Goal: Task Accomplishment & Management: Complete application form

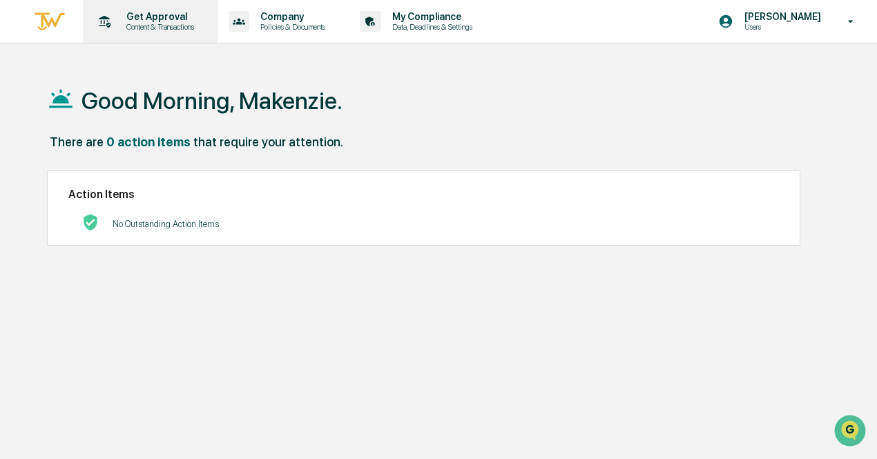
click at [162, 18] on p "Get Approval" at bounding box center [158, 16] width 86 height 11
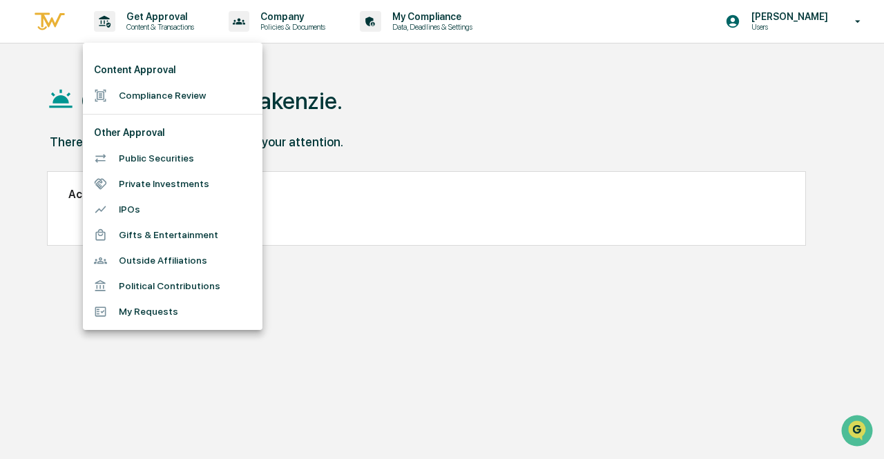
click at [170, 105] on li "Compliance Review" at bounding box center [172, 96] width 179 height 26
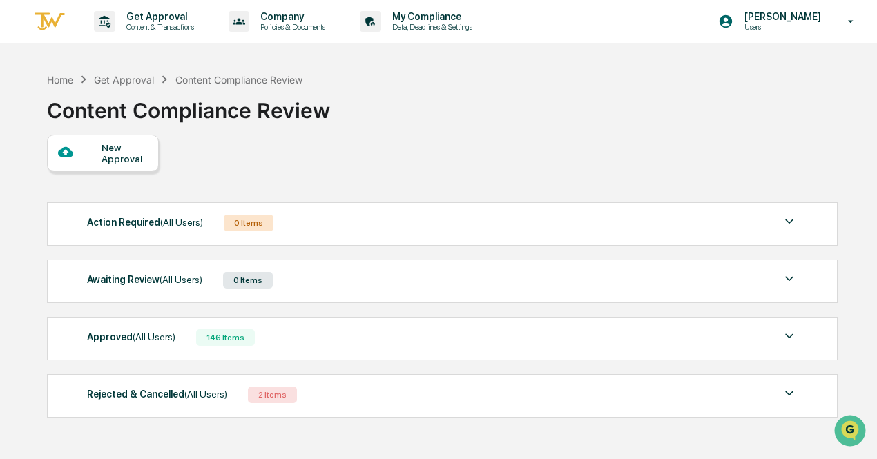
click at [125, 158] on div "New Approval" at bounding box center [124, 153] width 46 height 22
click at [130, 157] on div "New Approval" at bounding box center [124, 153] width 46 height 22
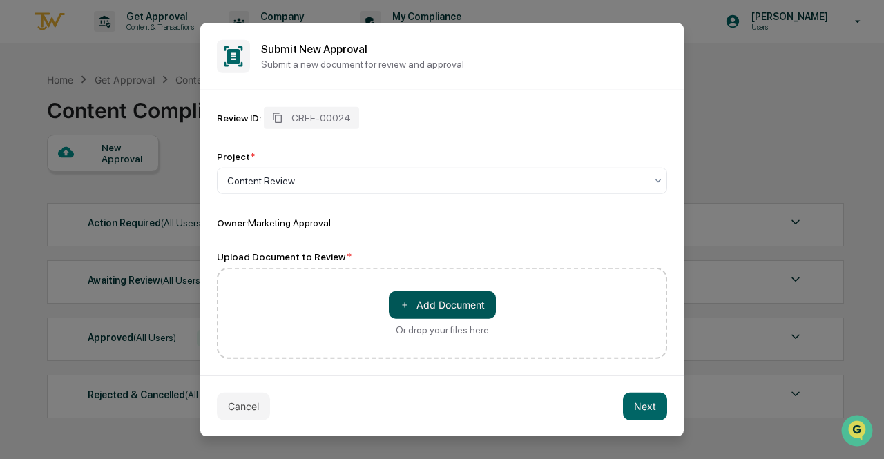
click at [469, 313] on button "＋ Add Document" at bounding box center [442, 305] width 107 height 28
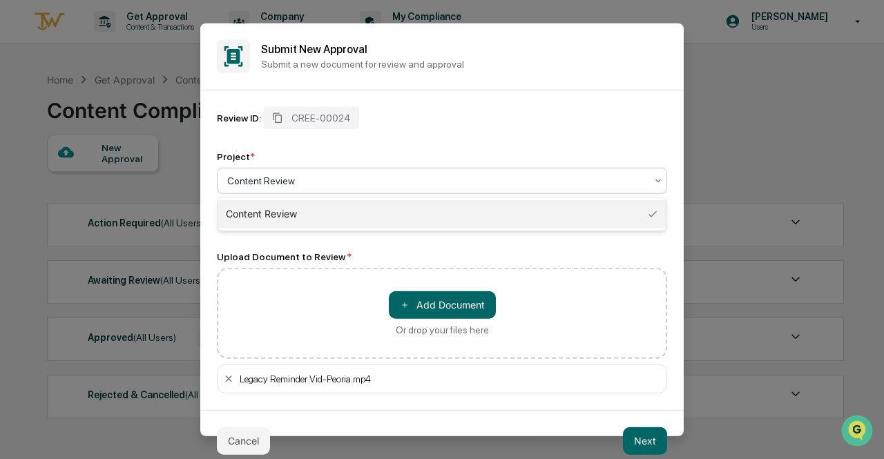
click at [306, 179] on div at bounding box center [436, 180] width 418 height 14
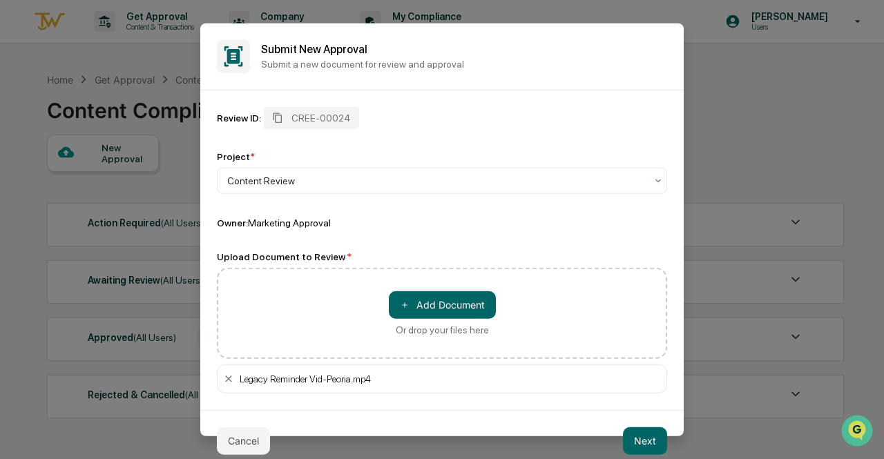
click at [367, 251] on div "Review ID: CREE-00024 Project * Content Review Owner: Marketing Approval Upload…" at bounding box center [442, 249] width 450 height 286
click at [298, 190] on div "Content Review" at bounding box center [436, 180] width 432 height 19
type input "*"
type input "**********"
click at [394, 177] on input "**********" at bounding box center [326, 180] width 198 height 11
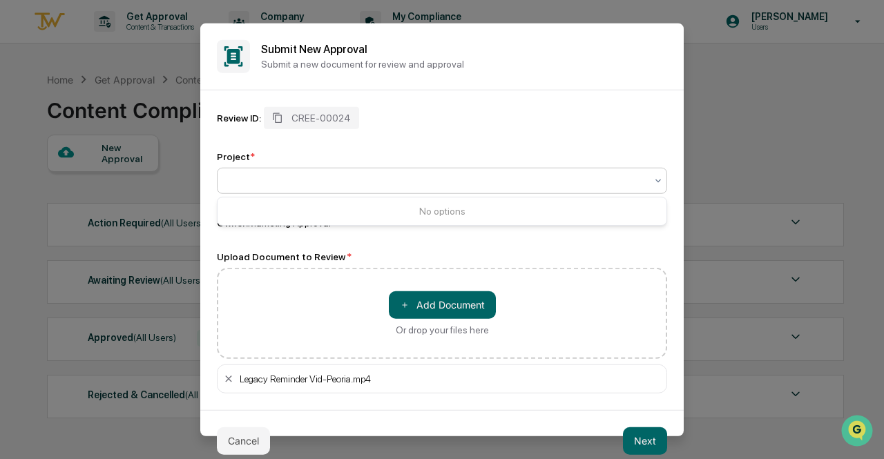
click at [391, 172] on div at bounding box center [436, 180] width 432 height 19
click at [378, 185] on div at bounding box center [436, 180] width 418 height 14
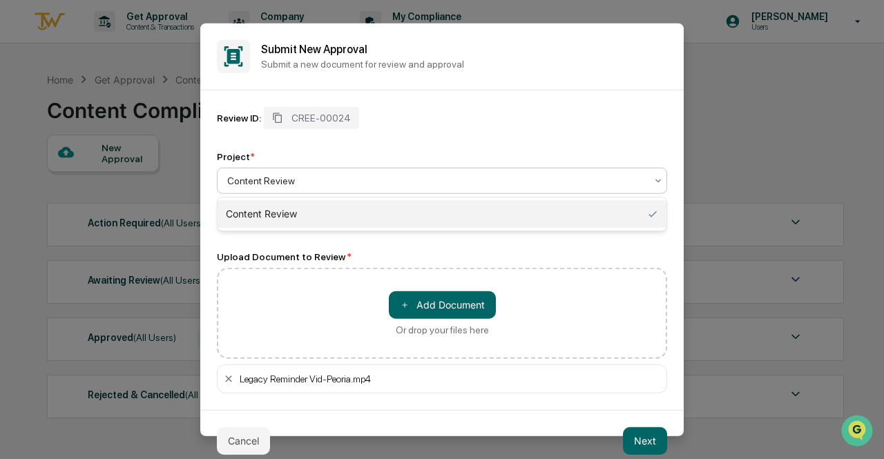
click at [378, 185] on div at bounding box center [436, 180] width 418 height 14
click at [650, 437] on button "Next" at bounding box center [645, 441] width 44 height 28
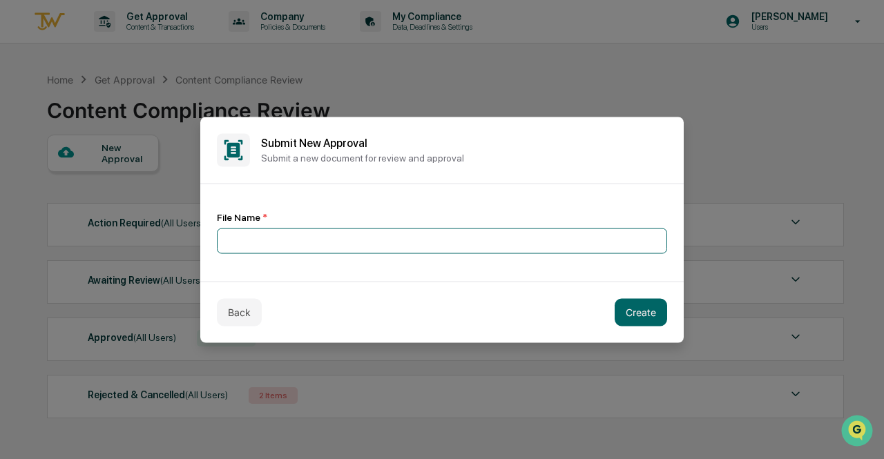
click at [405, 248] on input at bounding box center [442, 241] width 450 height 26
type input "**********"
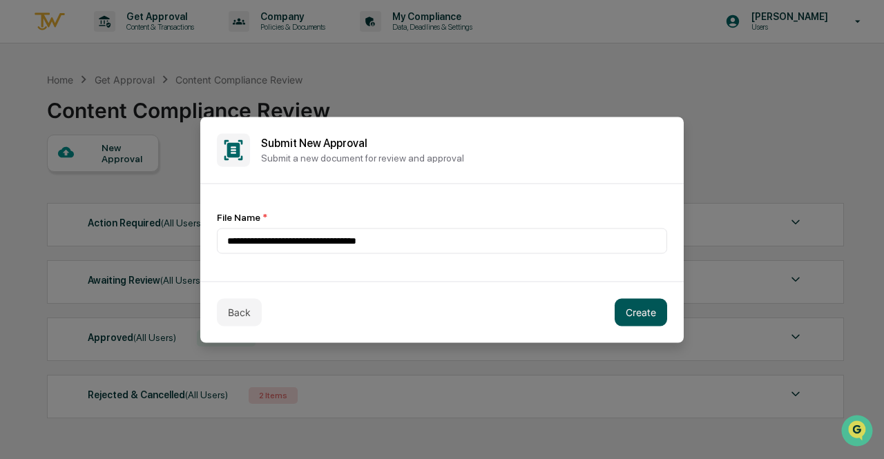
click at [635, 302] on button "Create" at bounding box center [640, 312] width 52 height 28
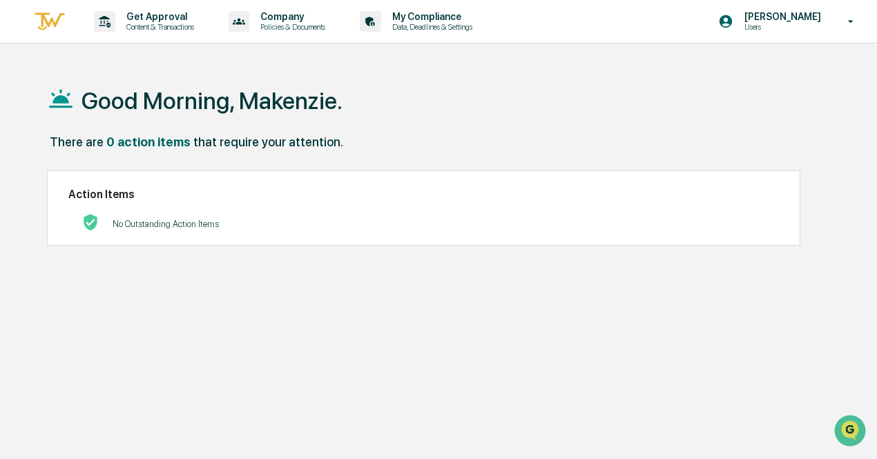
click at [207, 213] on div "No Outstanding Action Items" at bounding box center [166, 224] width 106 height 28
click at [164, 35] on div "Get Approval Content & Transactions" at bounding box center [148, 21] width 121 height 43
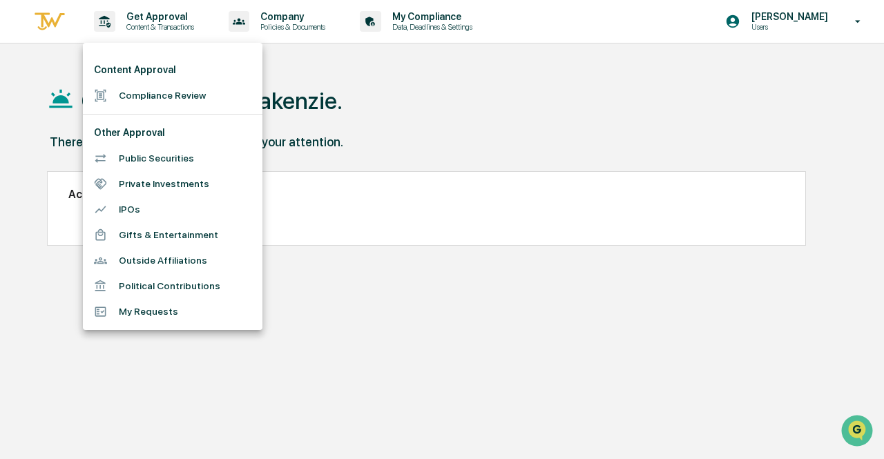
click at [182, 88] on li "Compliance Review" at bounding box center [172, 96] width 179 height 26
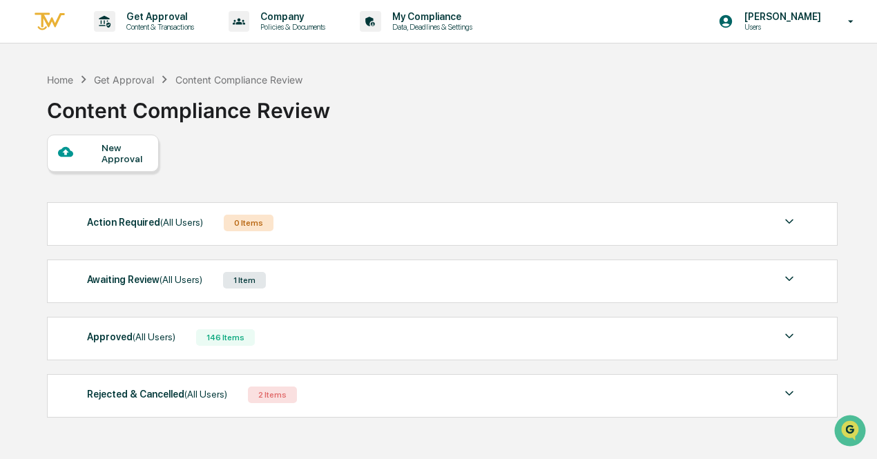
click at [328, 283] on div "Awaiting Review (All Users) 1 Item" at bounding box center [442, 280] width 710 height 19
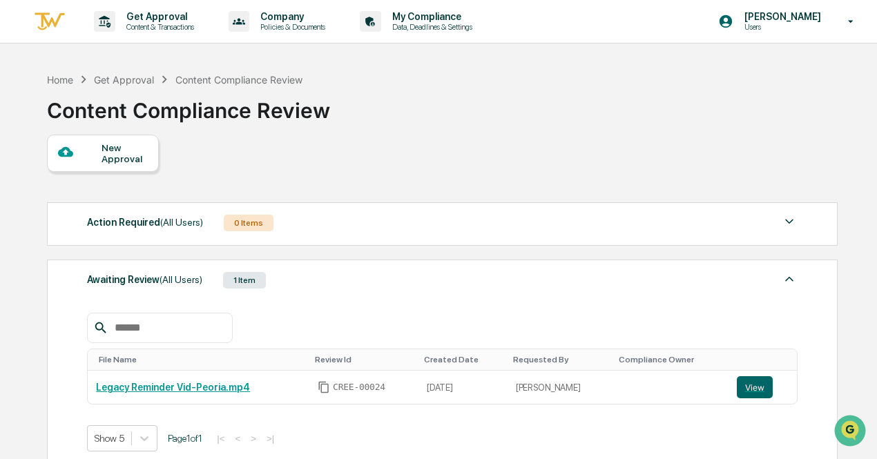
click at [328, 283] on div "Awaiting Review (All Users) 1 Item" at bounding box center [442, 280] width 710 height 19
